Goal: Information Seeking & Learning: Learn about a topic

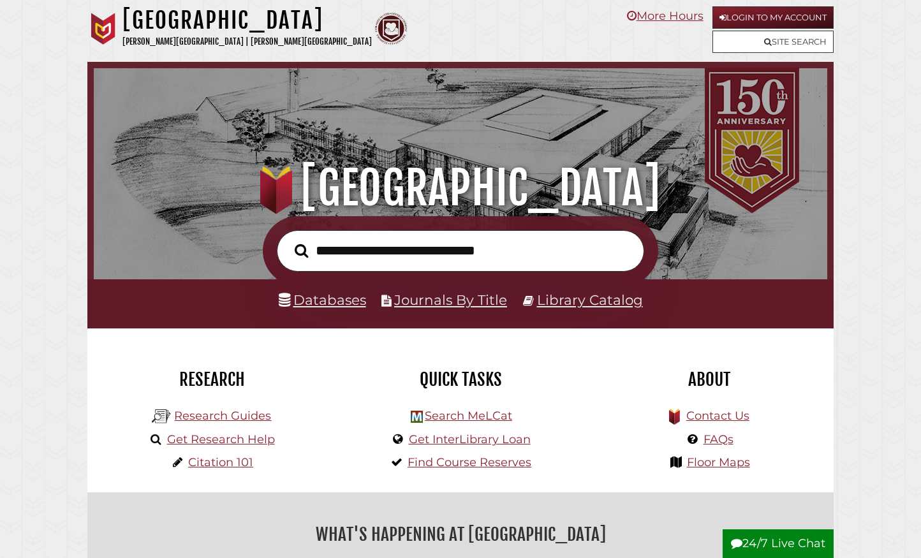
scroll to position [242, 727]
click at [321, 299] on link "Databases" at bounding box center [322, 299] width 87 height 17
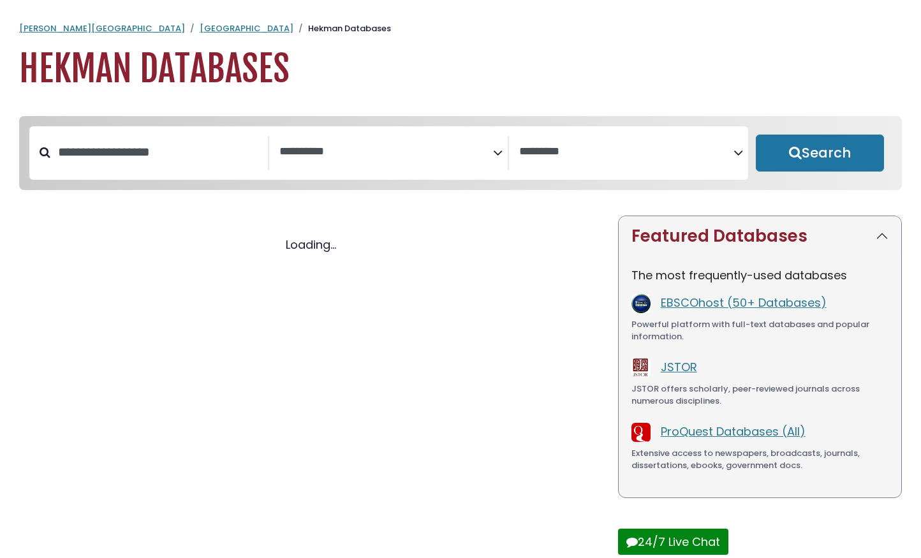
select select "Database Subject Filter"
select select "Database Vendors Filter"
select select "Database Subject Filter"
select select "Database Vendors Filter"
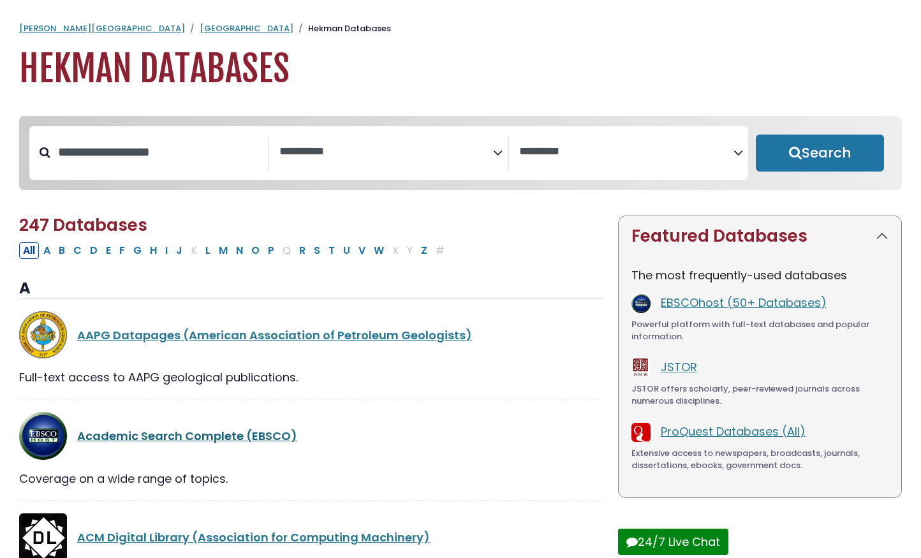
click at [183, 439] on link "Academic Search Complete (EBSCO)" at bounding box center [187, 436] width 220 height 16
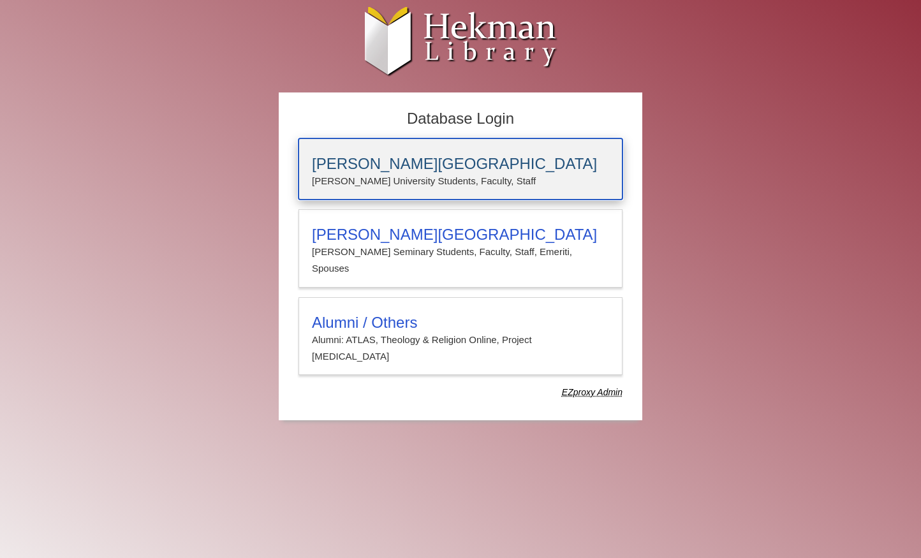
click at [362, 180] on p "[PERSON_NAME] University Students, Faculty, Staff" at bounding box center [460, 181] width 297 height 17
